Goal: Information Seeking & Learning: Learn about a topic

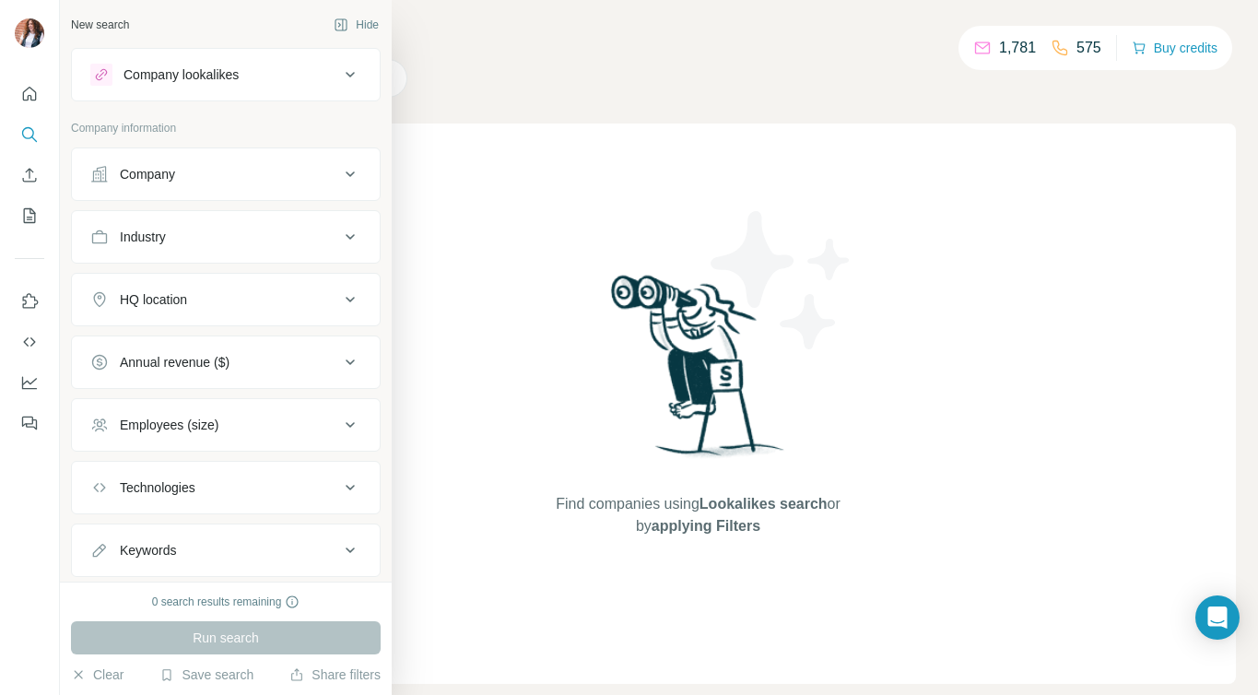
click at [205, 73] on div "Company lookalikes" at bounding box center [181, 74] width 115 height 18
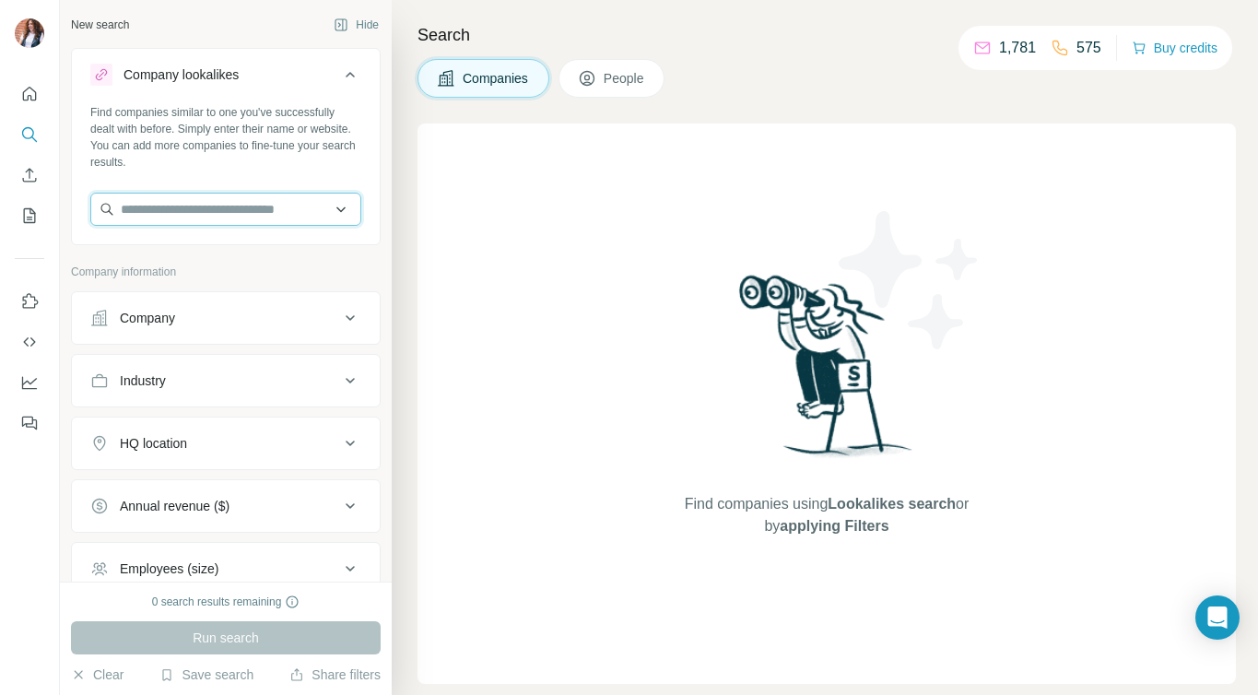
click at [185, 210] on input "text" at bounding box center [225, 209] width 271 height 33
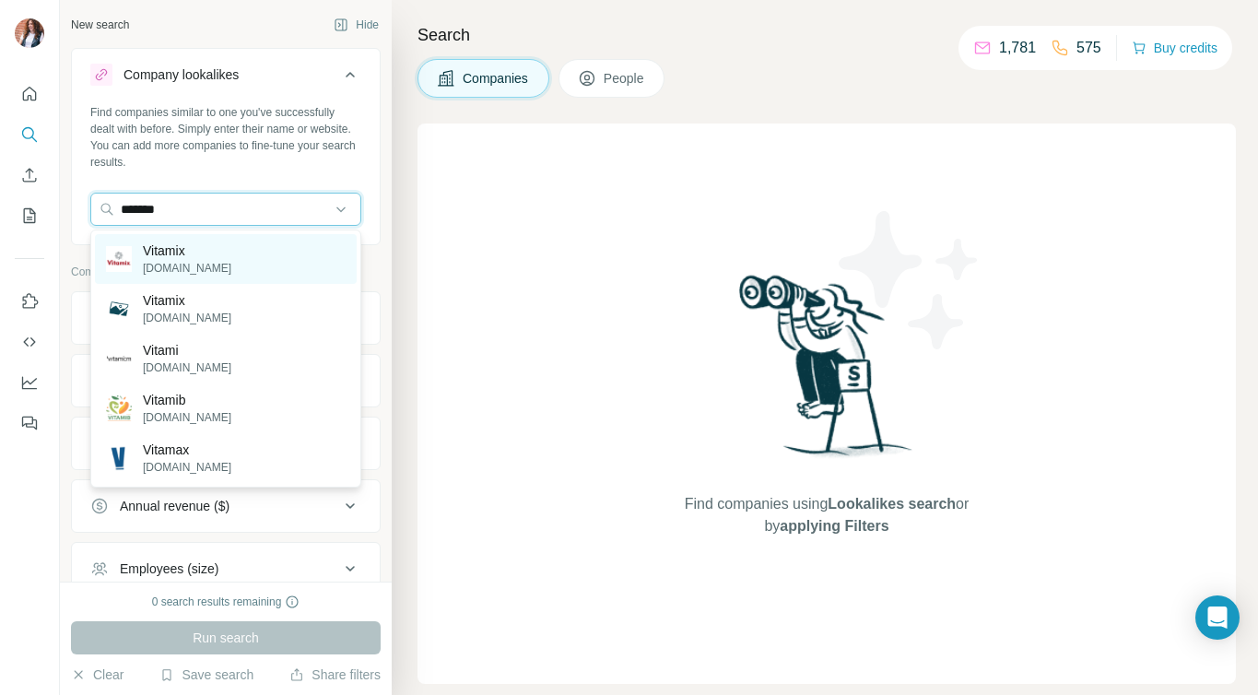
type input "*******"
click at [188, 254] on p "Vitamix" at bounding box center [187, 251] width 89 height 18
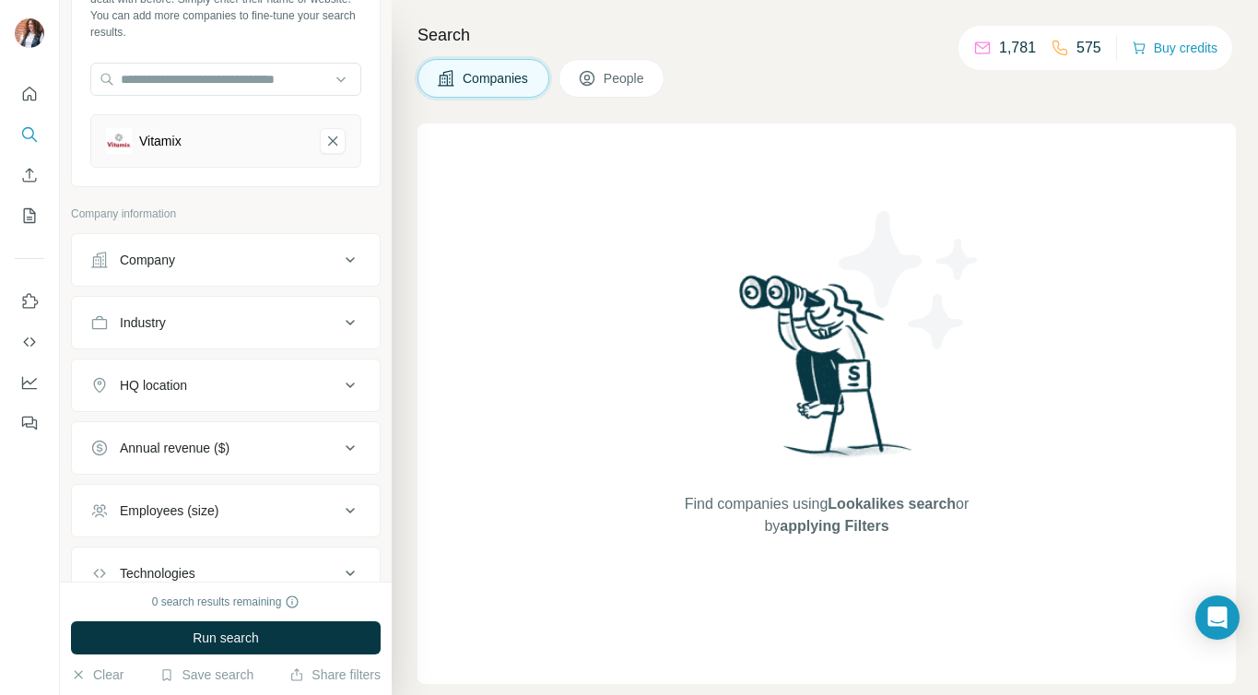
scroll to position [133, 0]
click at [276, 386] on div "HQ location" at bounding box center [214, 382] width 249 height 18
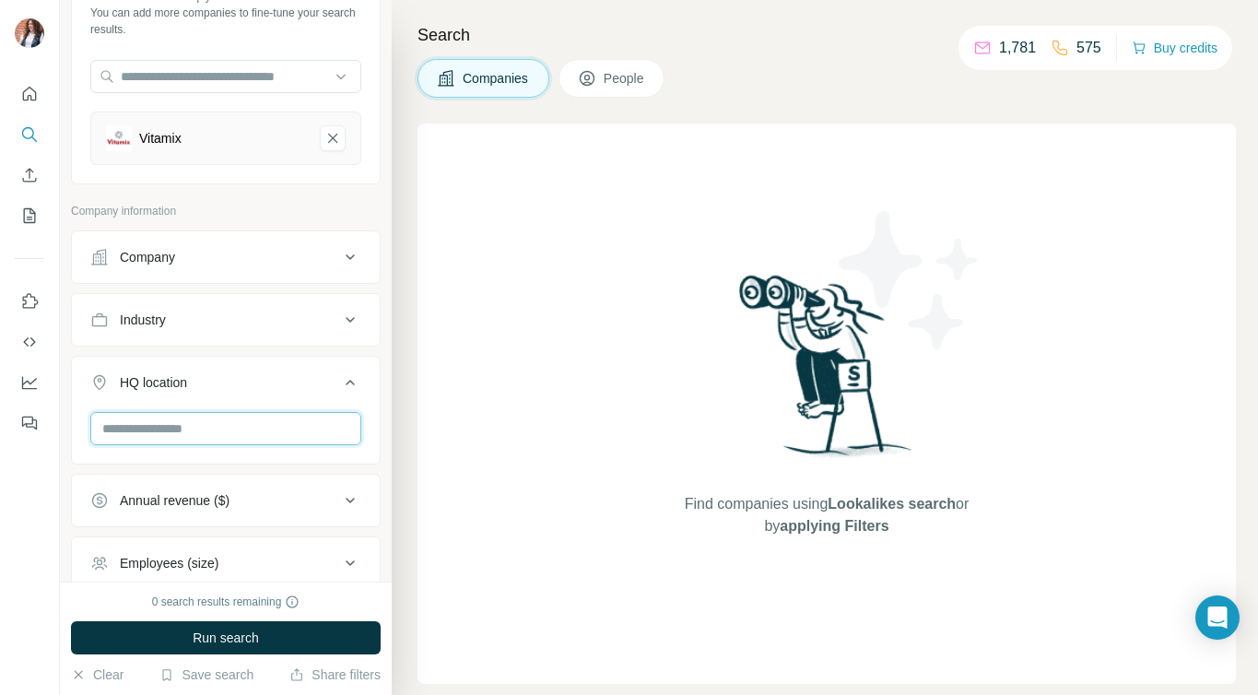
click at [278, 431] on input "text" at bounding box center [225, 428] width 271 height 33
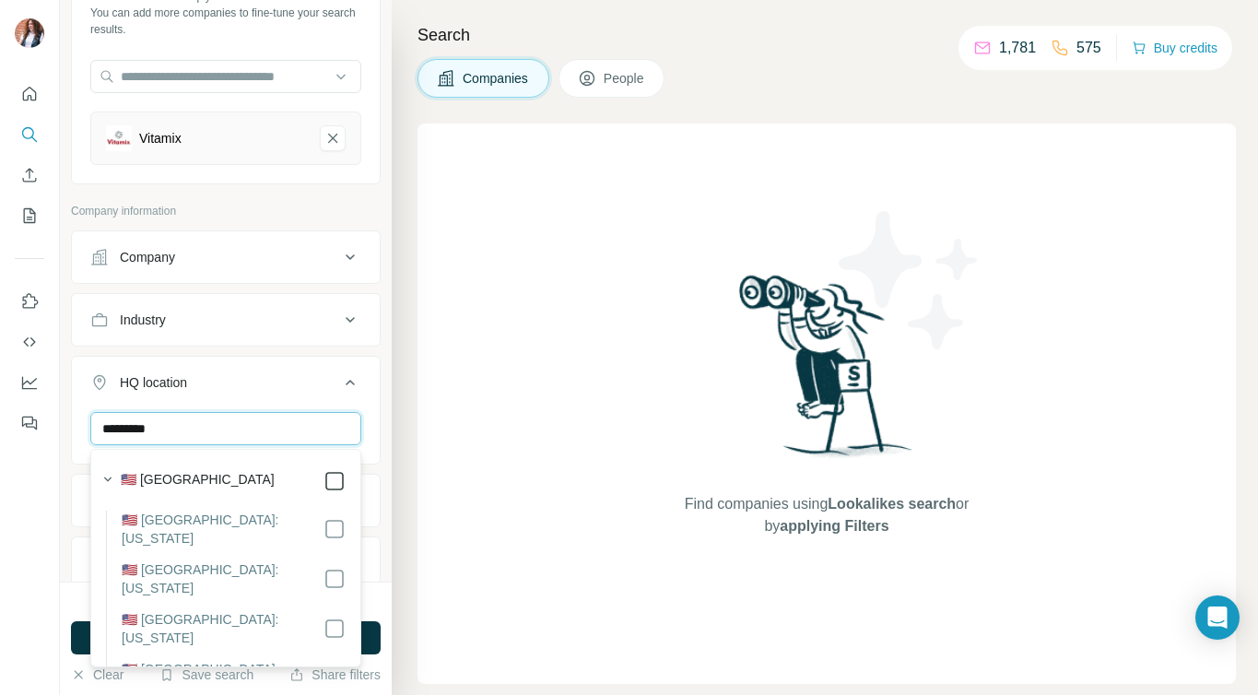
type input "*********"
click at [339, 381] on icon at bounding box center [350, 383] width 22 height 22
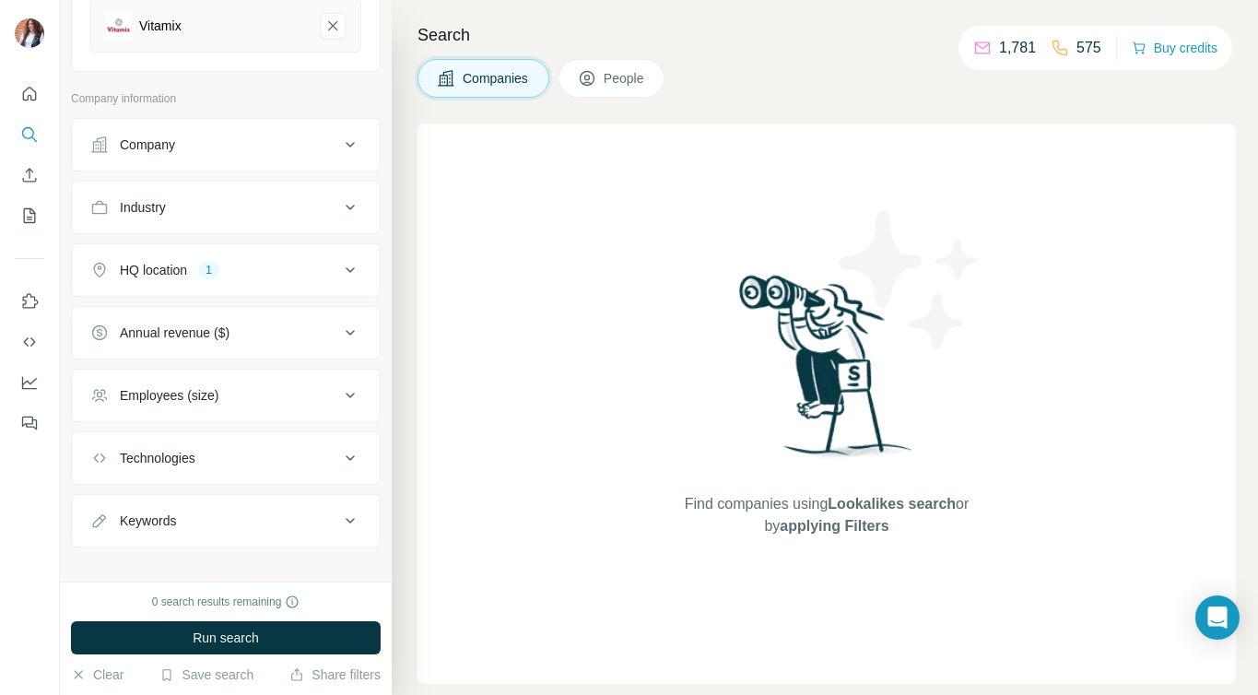
scroll to position [263, 0]
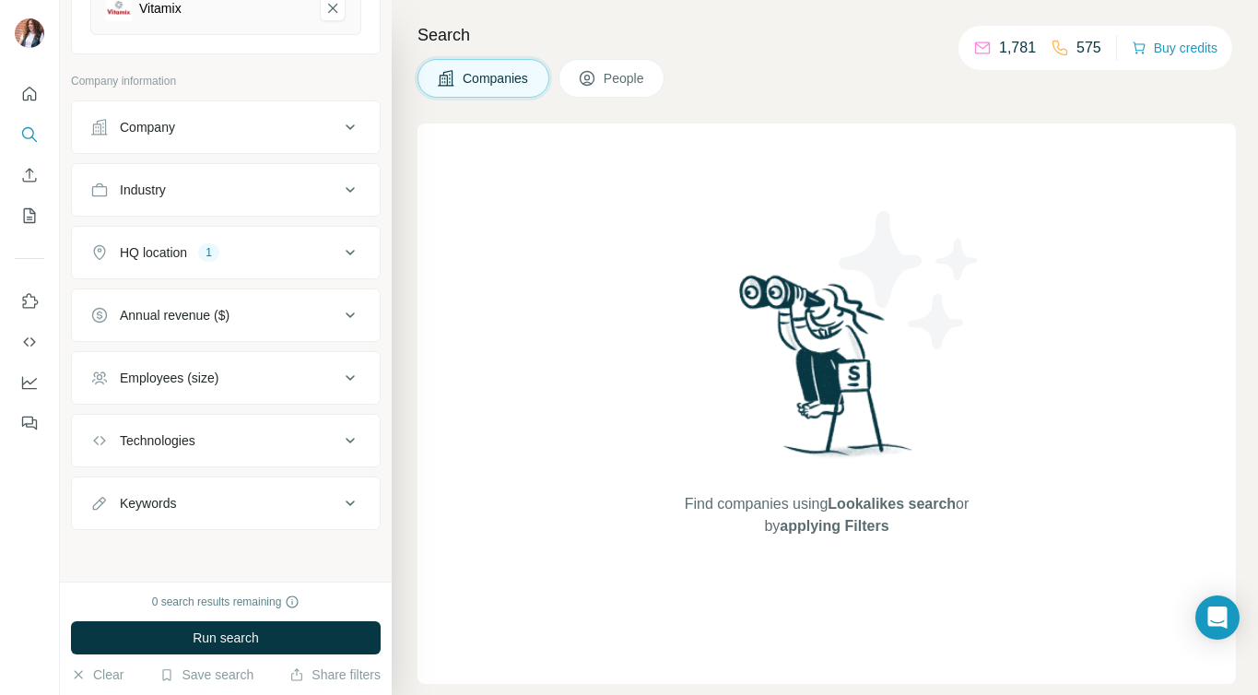
click at [348, 432] on icon at bounding box center [350, 441] width 22 height 22
click at [343, 503] on icon at bounding box center [350, 503] width 22 height 22
click at [360, 179] on icon at bounding box center [350, 190] width 22 height 22
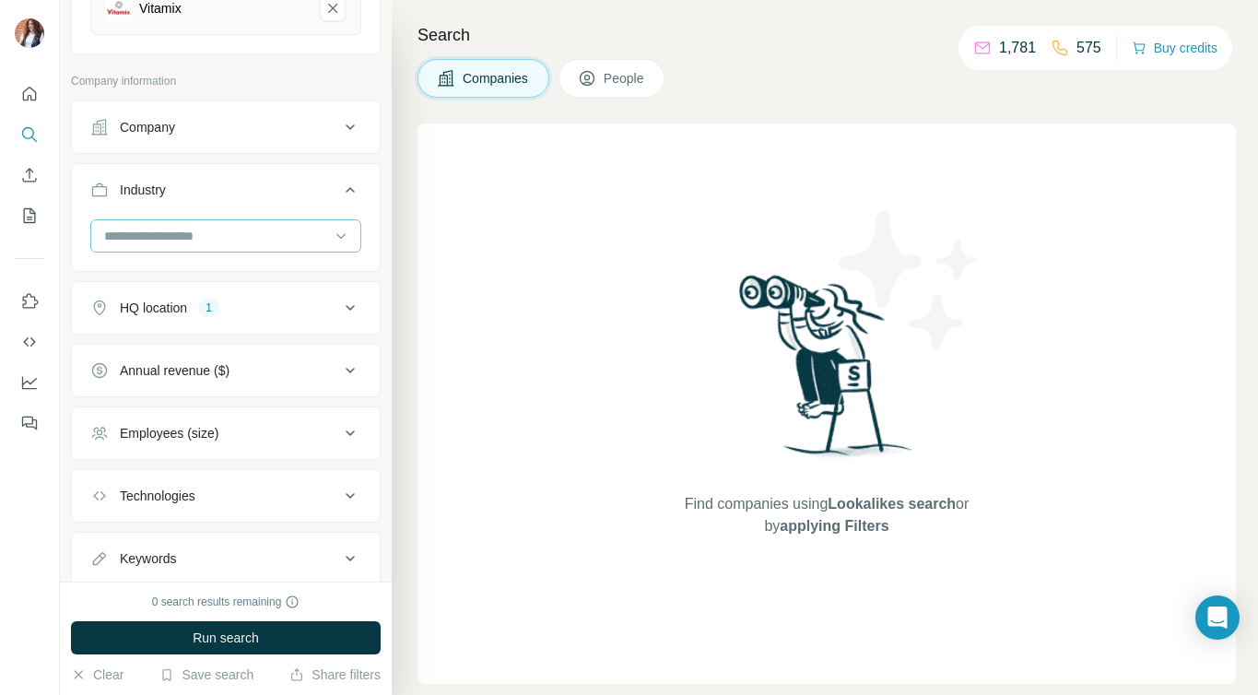
click at [328, 240] on input at bounding box center [216, 236] width 228 height 20
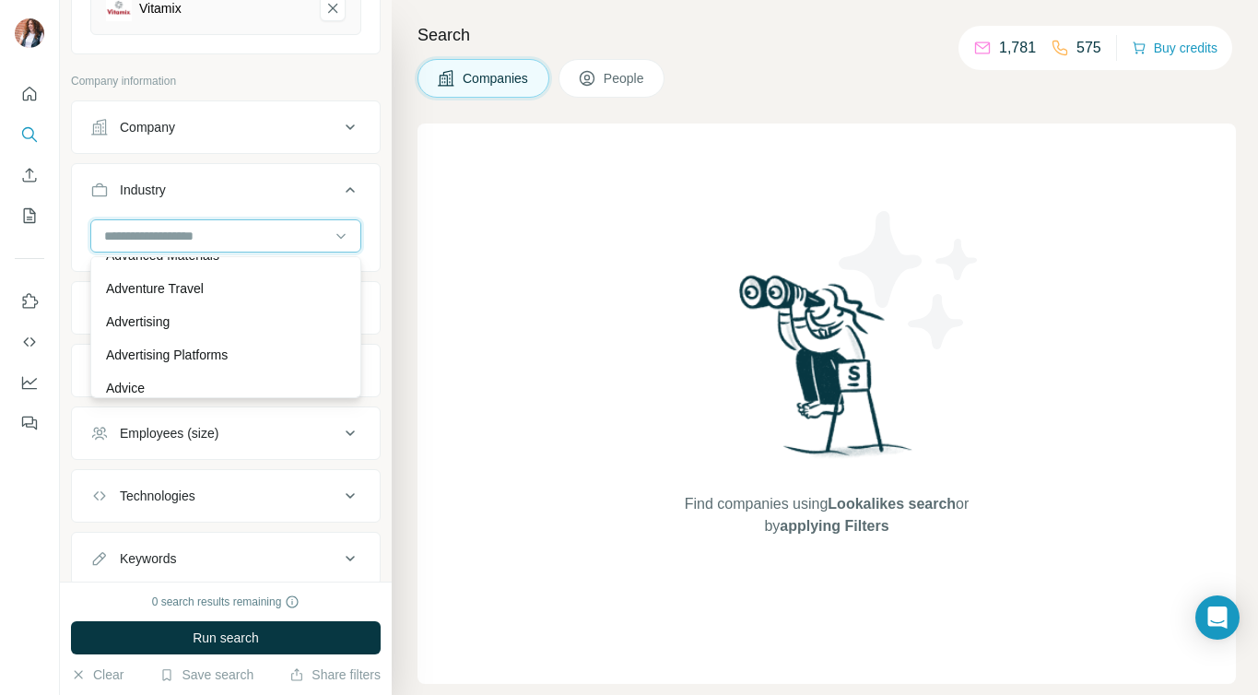
scroll to position [203, 0]
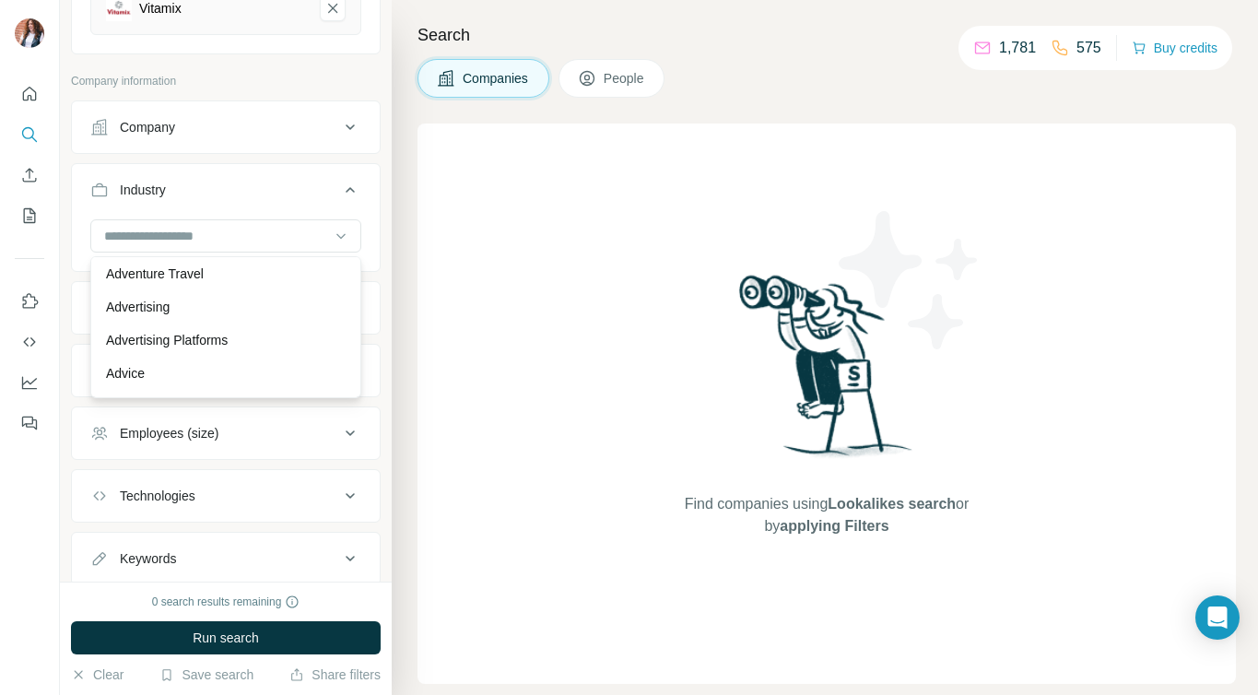
click at [333, 191] on div "Industry" at bounding box center [214, 190] width 249 height 18
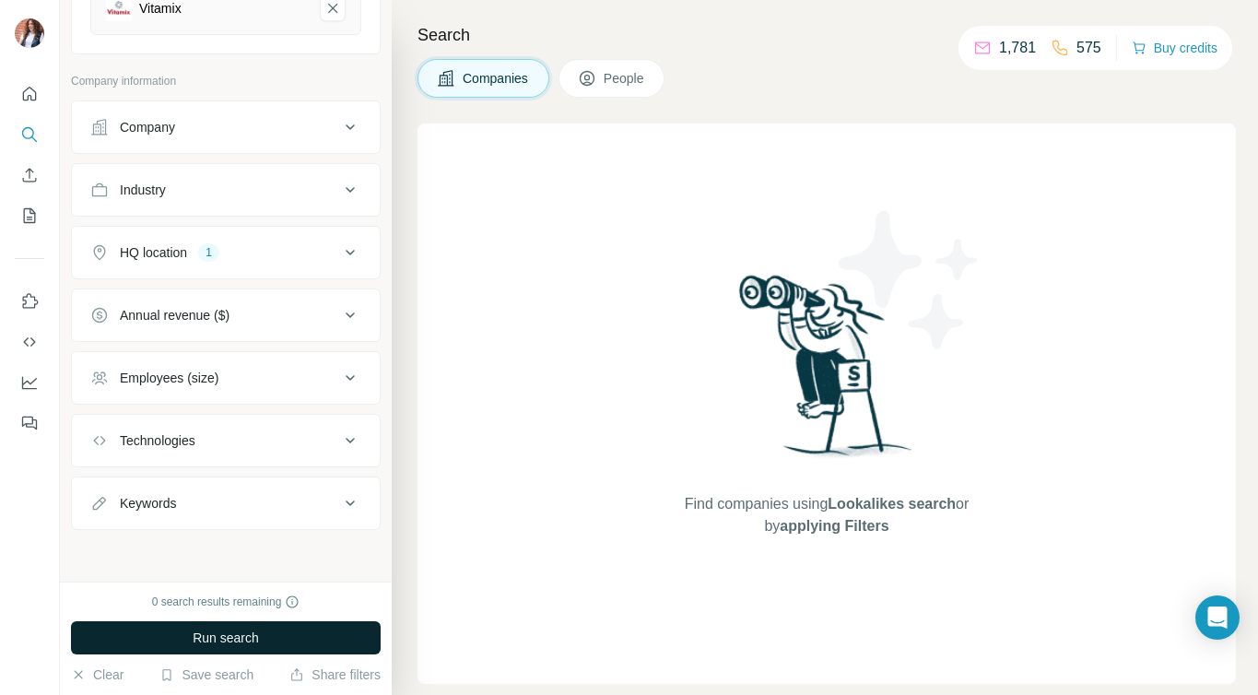
click at [224, 643] on span "Run search" at bounding box center [226, 638] width 66 height 18
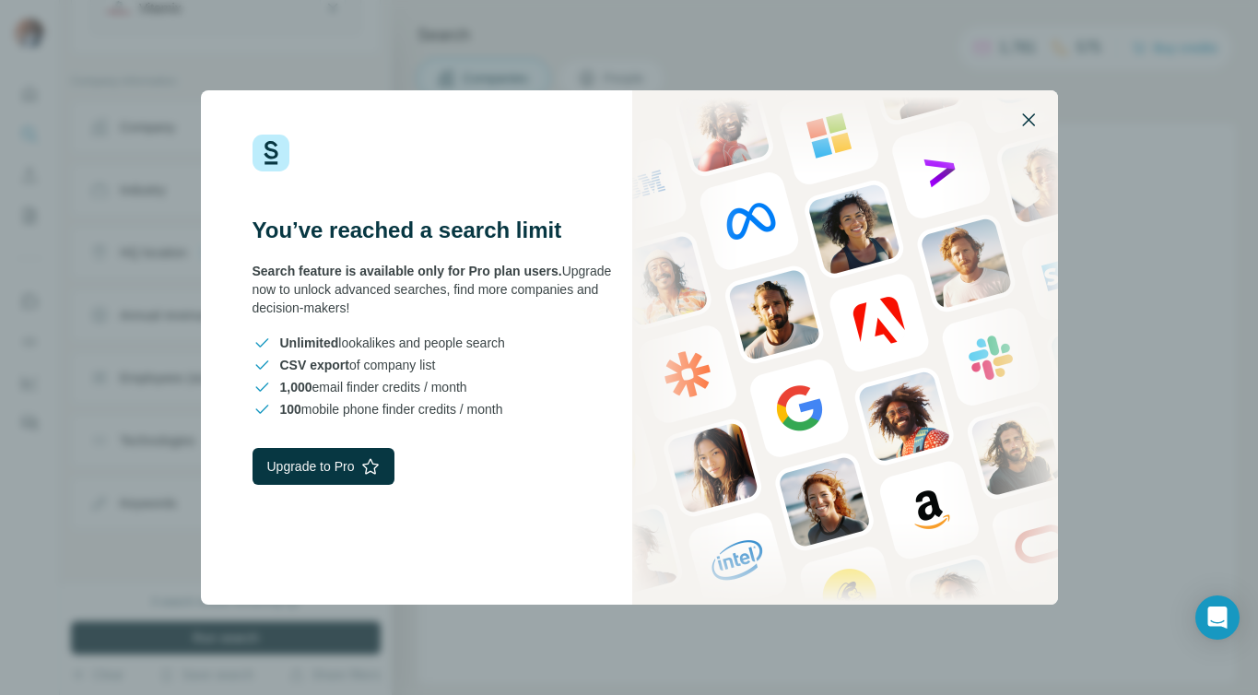
click at [1032, 118] on icon "button" at bounding box center [1029, 120] width 22 height 22
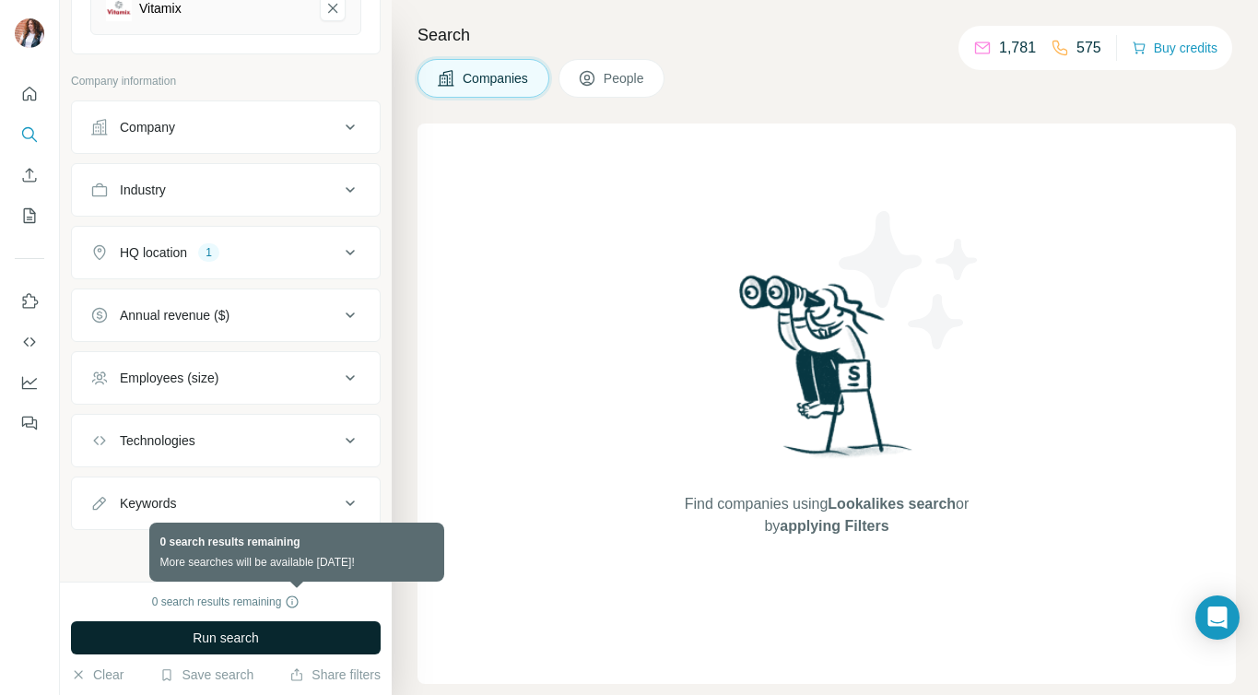
click at [296, 598] on icon at bounding box center [292, 602] width 15 height 15
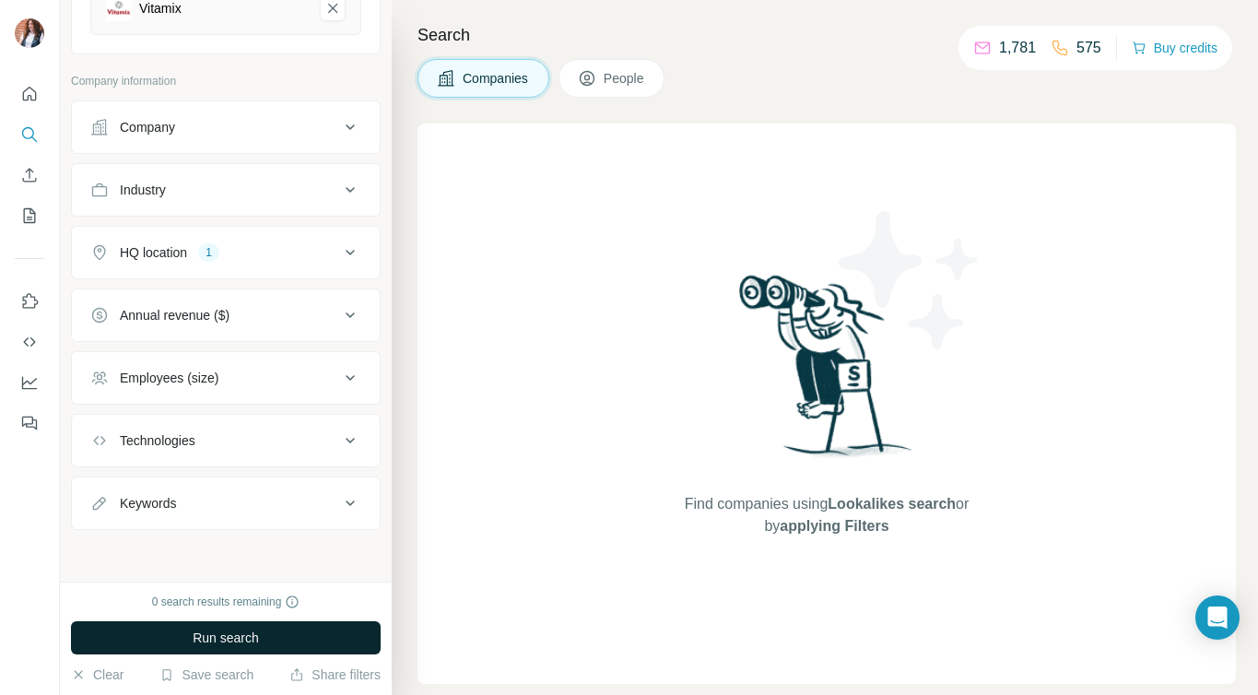
click at [510, 551] on div "Find companies using Lookalikes search or by applying Filters" at bounding box center [827, 404] width 819 height 561
click at [1003, 50] on p "1,781" at bounding box center [1017, 48] width 37 height 22
click at [980, 44] on icon at bounding box center [983, 48] width 18 height 18
click at [655, 78] on button "People" at bounding box center [612, 78] width 107 height 39
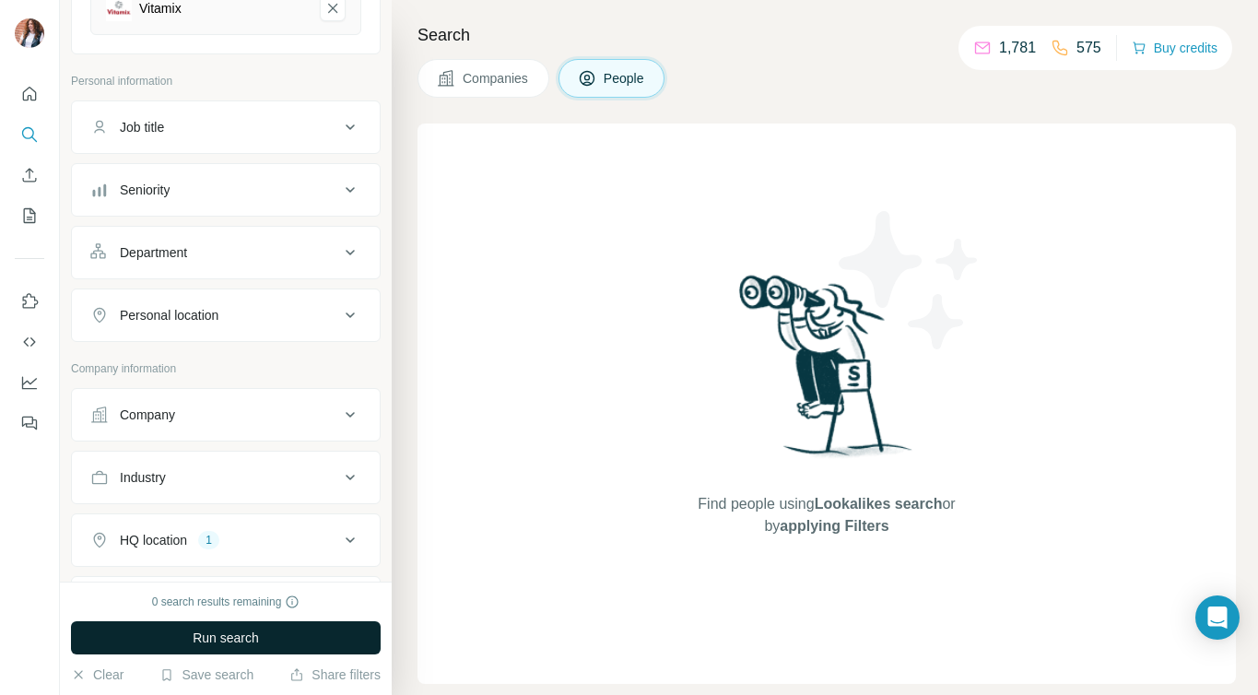
click at [513, 75] on span "Companies" at bounding box center [496, 78] width 67 height 18
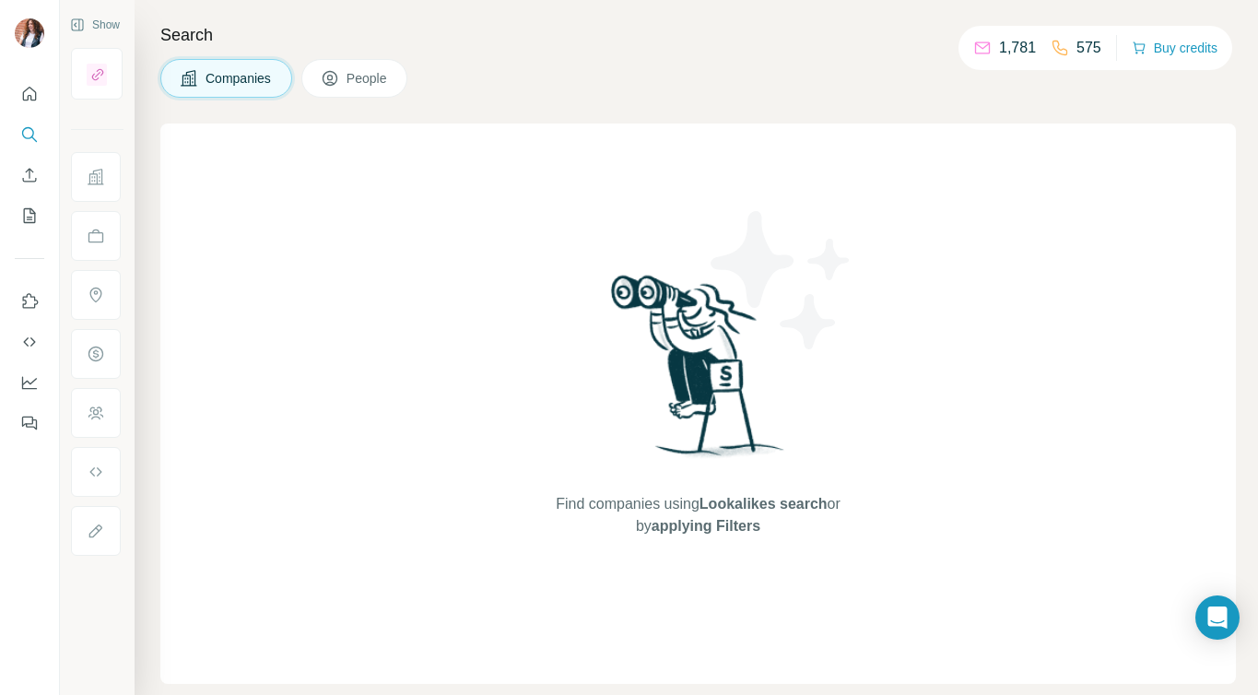
click at [211, 82] on span "Companies" at bounding box center [239, 78] width 67 height 18
